Goal: Task Accomplishment & Management: Use online tool/utility

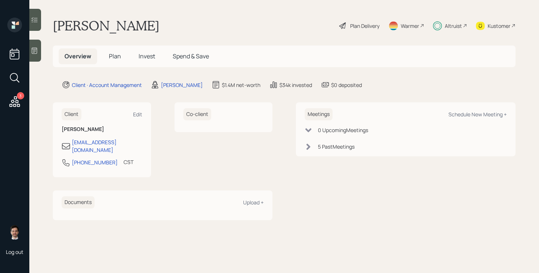
click at [24, 101] on div "3 Log out" at bounding box center [14, 136] width 29 height 273
click at [14, 101] on icon at bounding box center [15, 101] width 11 height 11
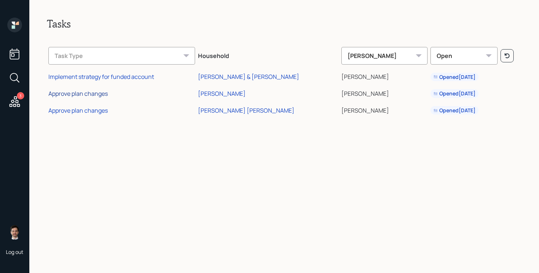
click at [85, 91] on div "Approve plan changes" at bounding box center [77, 94] width 59 height 8
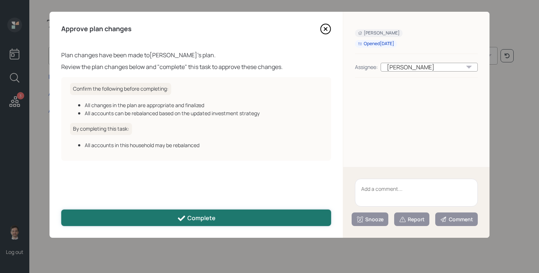
click at [214, 223] on button "Complete" at bounding box center [196, 218] width 270 height 17
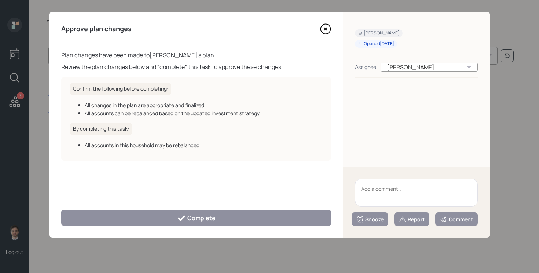
click at [328, 32] on icon at bounding box center [325, 28] width 11 height 11
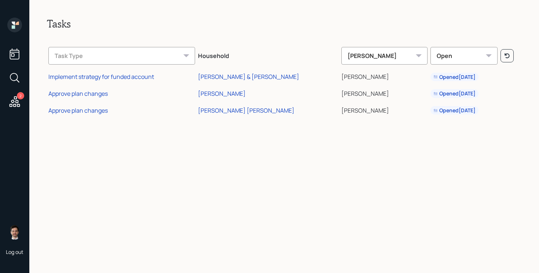
click at [23, 104] on div "2" at bounding box center [15, 64] width 18 height 92
click at [16, 104] on icon at bounding box center [14, 101] width 13 height 13
click at [86, 112] on div "Approve plan changes" at bounding box center [77, 110] width 59 height 8
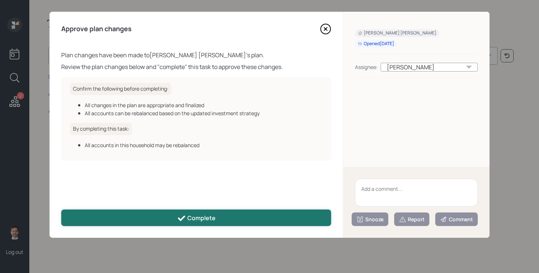
click at [221, 221] on button "Complete" at bounding box center [196, 218] width 270 height 17
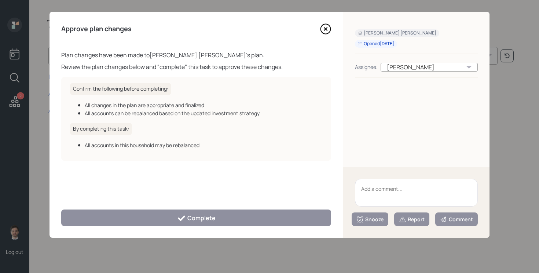
click at [329, 29] on icon at bounding box center [325, 28] width 11 height 11
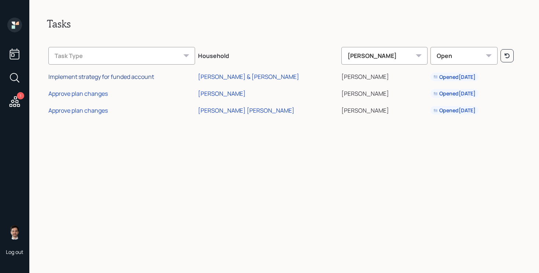
click at [133, 78] on div "Implement strategy for funded account" at bounding box center [101, 77] width 106 height 8
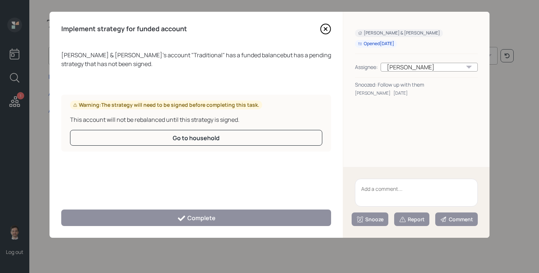
click at [376, 189] on textarea at bounding box center [416, 193] width 123 height 28
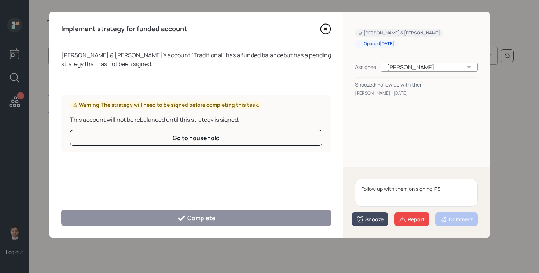
type textarea "Follow up with them on signing IPS"
click at [361, 217] on icon at bounding box center [360, 219] width 7 height 7
click at [367, 156] on button "1 day" at bounding box center [370, 159] width 36 height 15
